Goal: Task Accomplishment & Management: Complete application form

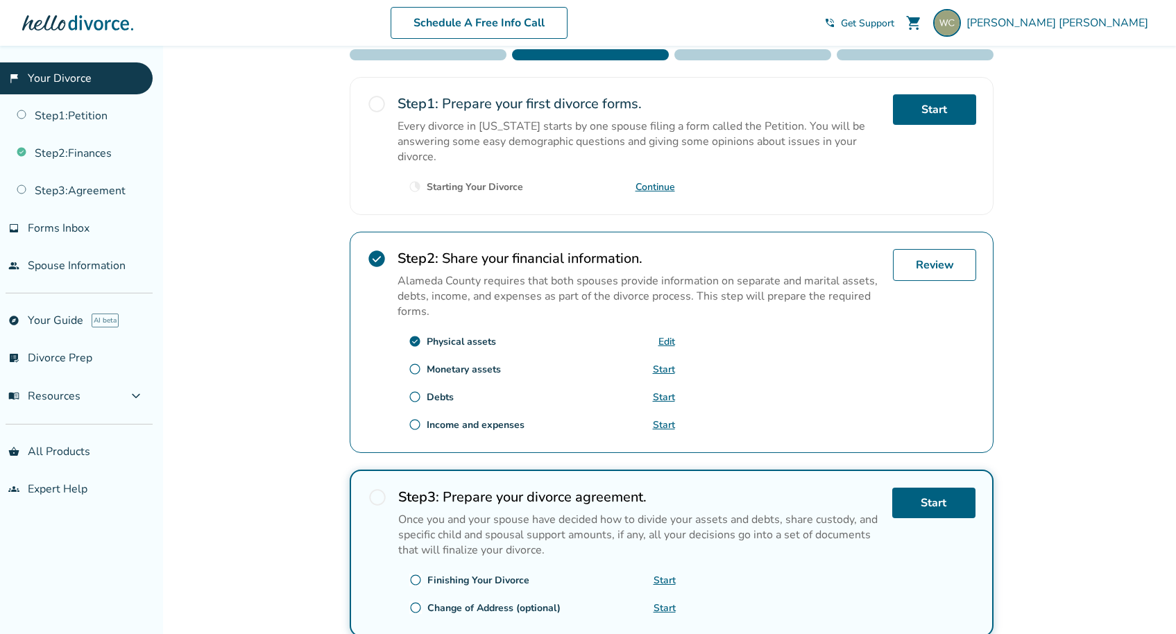
scroll to position [328, 0]
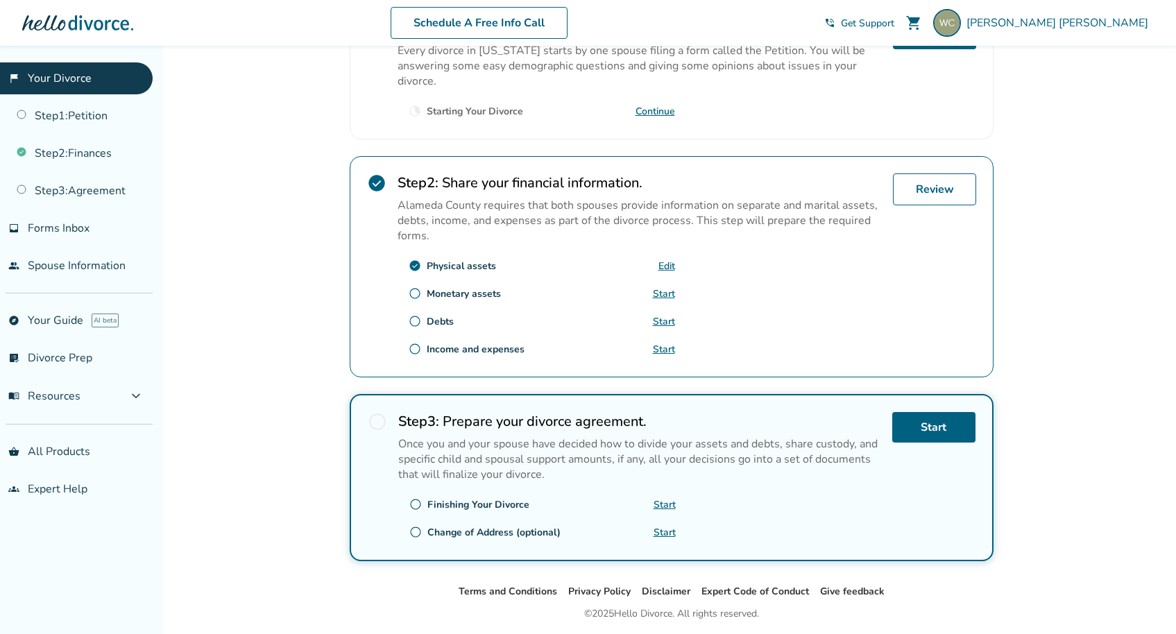
click at [675, 263] on div "Step 2 : Share your financial information. Alameda County requires that both sp…" at bounding box center [640, 267] width 484 height 187
click at [667, 263] on link "Edit" at bounding box center [667, 266] width 17 height 13
click at [667, 293] on link "Start" at bounding box center [664, 293] width 22 height 13
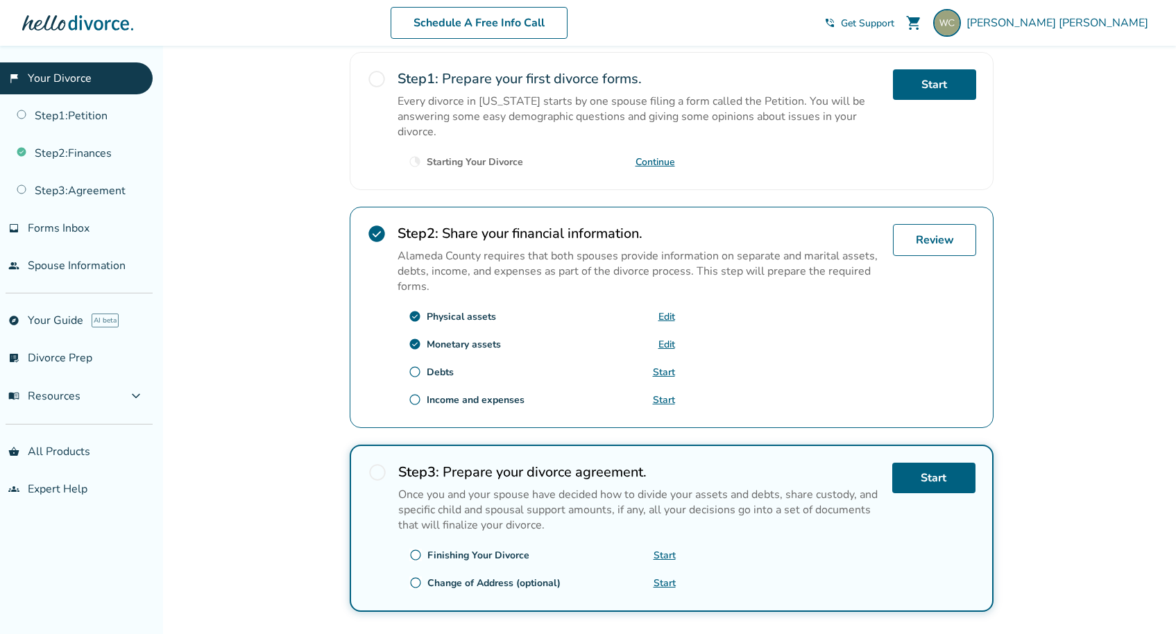
scroll to position [370, 0]
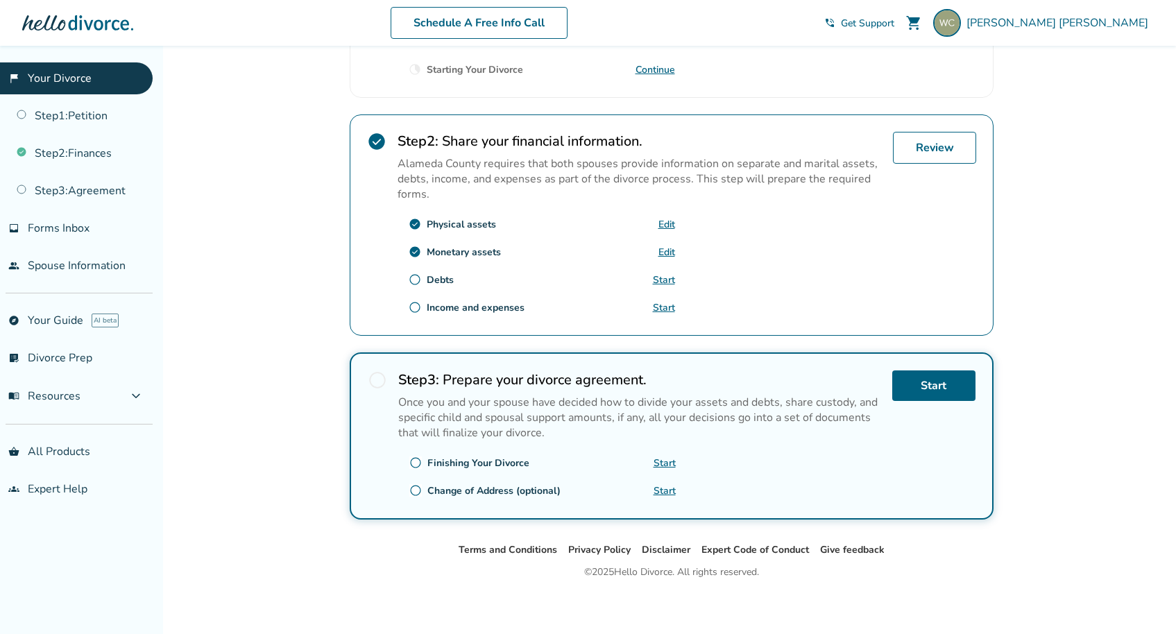
click at [667, 277] on link "Start" at bounding box center [664, 279] width 22 height 13
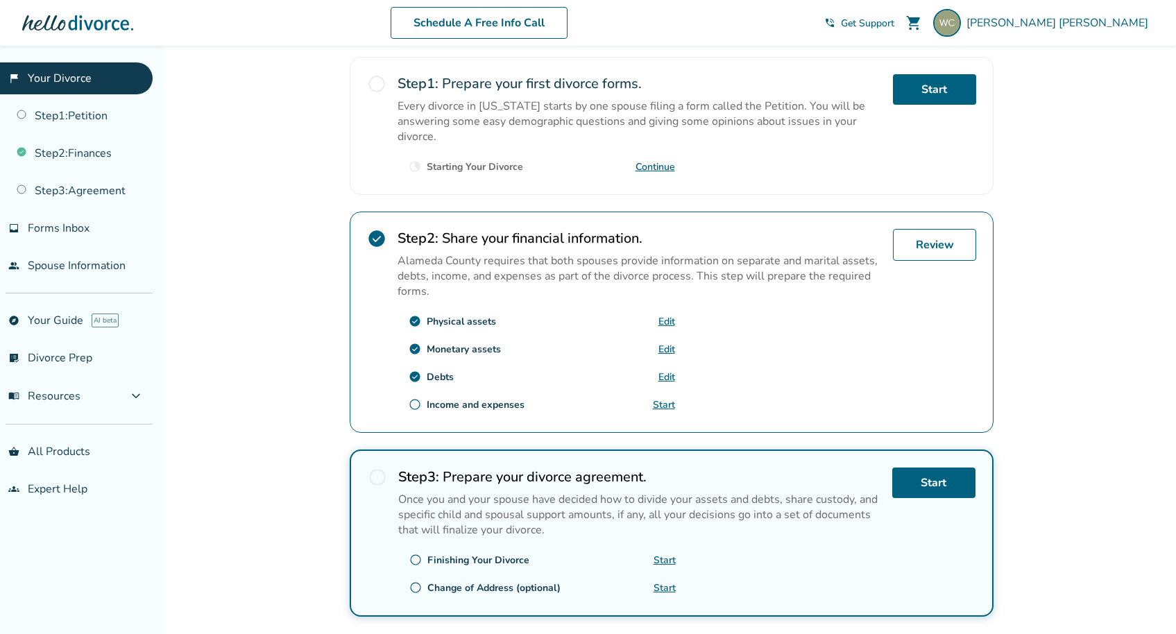
scroll to position [370, 0]
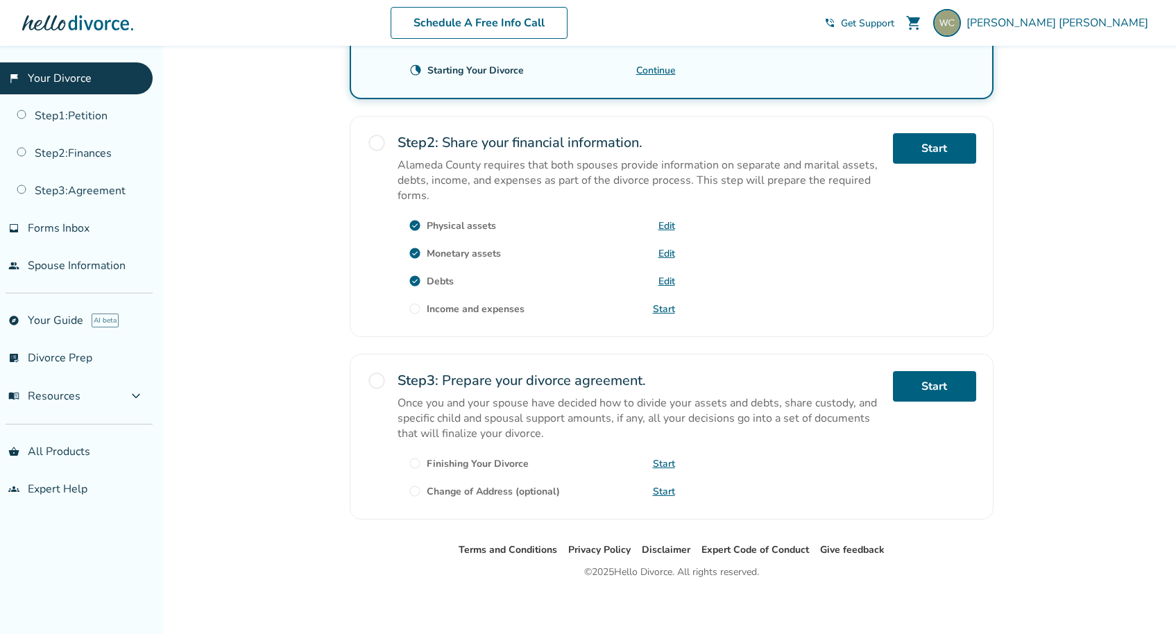
click at [664, 305] on link "Start" at bounding box center [664, 309] width 22 height 13
